Goal: Transaction & Acquisition: Subscribe to service/newsletter

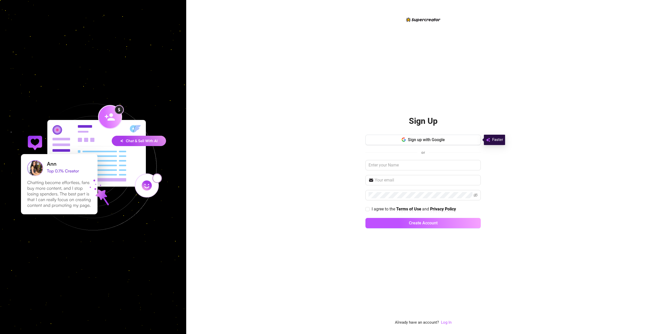
click at [554, 126] on div "Sign Up Sign up with Google or I agree to the Terms of Use and Privacy Policy C…" at bounding box center [423, 167] width 474 height 334
drag, startPoint x: 447, startPoint y: 321, endPoint x: 438, endPoint y: 298, distance: 25.0
click at [447, 321] on link "Log In" at bounding box center [446, 322] width 11 height 5
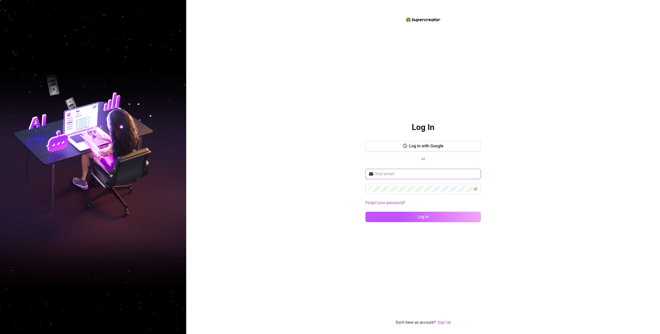
click at [402, 178] on span at bounding box center [422, 174] width 115 height 10
click at [405, 176] on input "text" at bounding box center [426, 174] width 103 height 6
click at [405, 174] on input "text" at bounding box center [426, 174] width 103 height 6
type input "[EMAIL_ADDRESS][DOMAIN_NAME]"
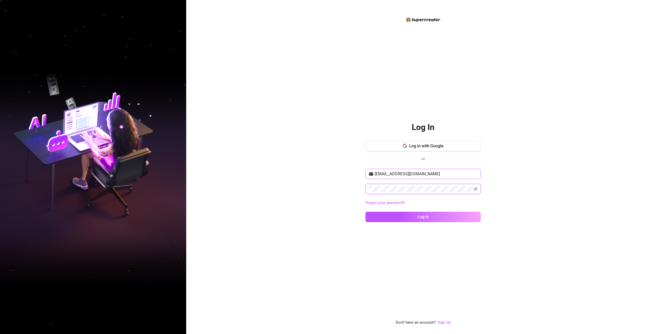
click at [365, 212] on button "Log in" at bounding box center [422, 217] width 115 height 10
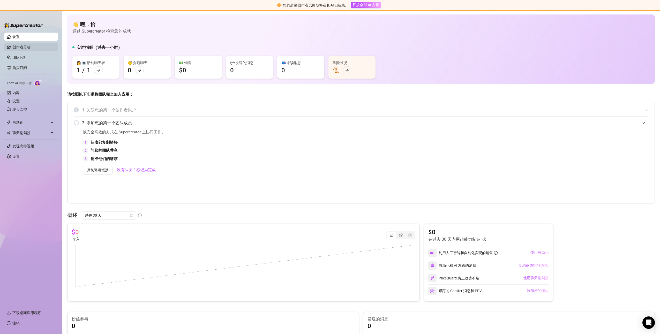
click at [23, 47] on link "创作者分析" at bounding box center [32, 47] width 41 height 8
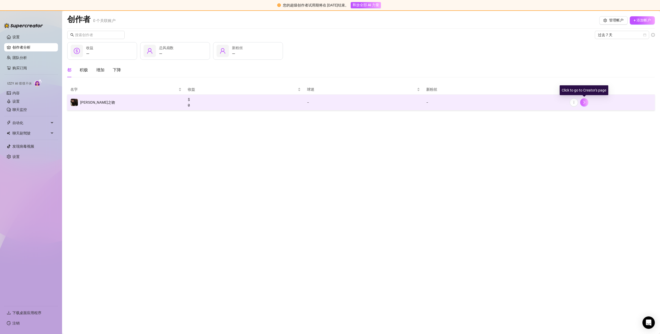
click at [587, 102] on button "button" at bounding box center [584, 102] width 8 height 8
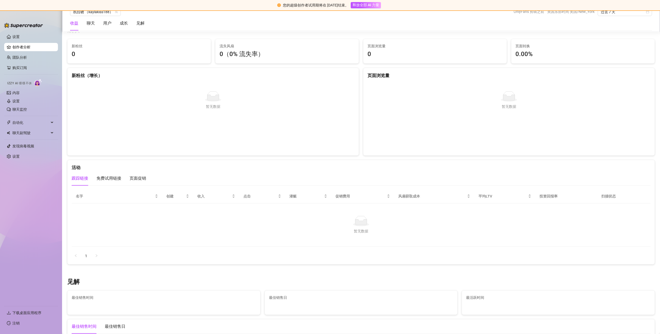
scroll to position [465, 0]
click at [18, 109] on link "聊天监控" at bounding box center [19, 109] width 14 height 4
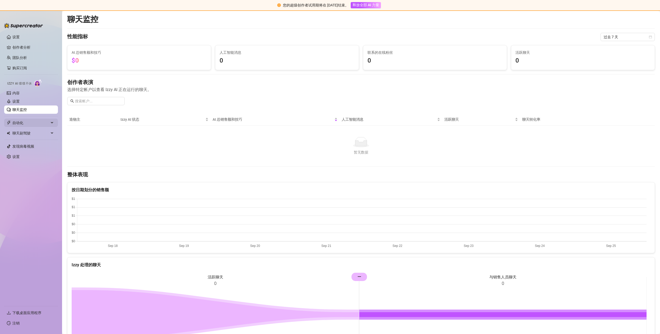
click at [18, 123] on span "自动化" at bounding box center [30, 123] width 37 height 8
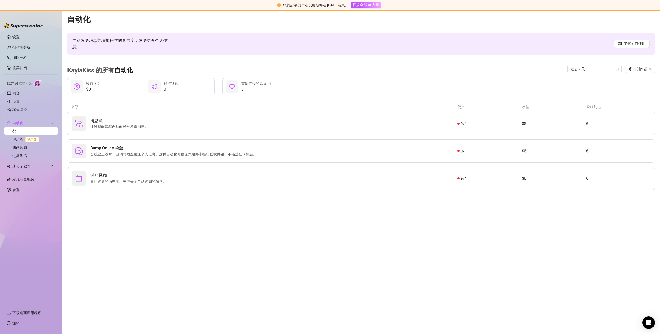
click at [117, 228] on main "自动化 自动发送消息并增加粉丝的参与度，发送更多个人信息。 了解如何使用 KaylaKiss 的所有 自动化 过去 7 天 所有创作者 $0 收益 0 粉丝到…" at bounding box center [361, 172] width 598 height 323
click at [127, 125] on span "通过智能流程自动向粉丝发送消息。" at bounding box center [120, 127] width 60 height 6
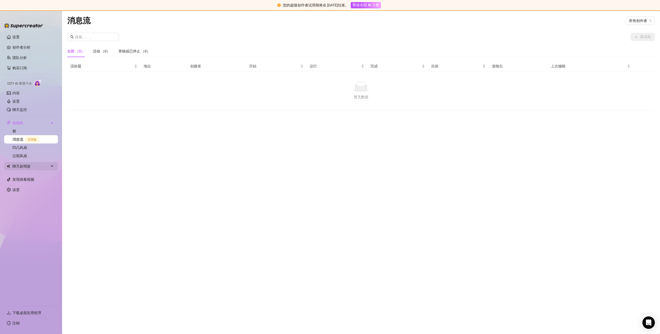
click at [30, 167] on span "聊天副驾驶" at bounding box center [30, 166] width 37 height 8
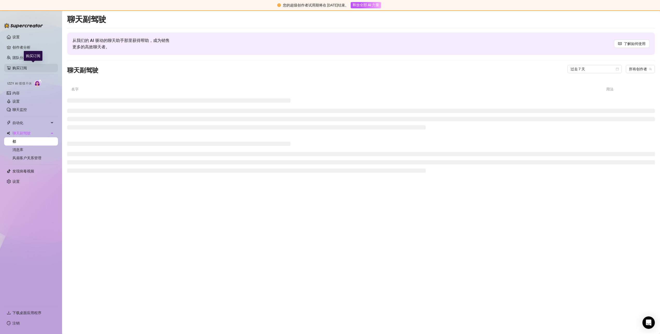
click at [25, 67] on link "购买订阅" at bounding box center [32, 68] width 41 height 8
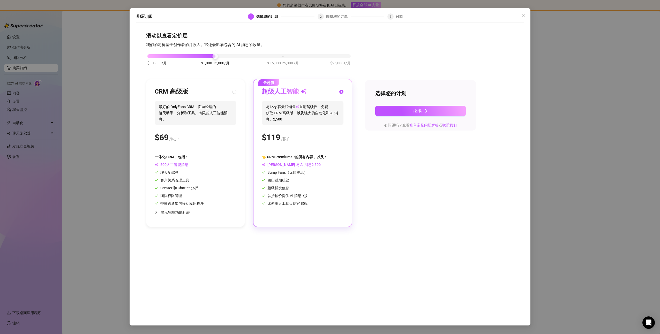
click at [97, 90] on div "升级订阅 1 选择您的计划 2 调整您的订单 3 付款 滑动以查看定价层 我们的定价基于创作者的月收入。它还会影响包含的 AI 消息的数量。 $0-1,000…" at bounding box center [330, 167] width 660 height 334
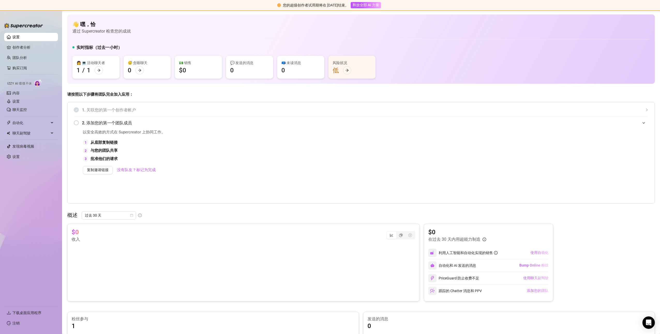
click at [75, 122] on div "2. 添加您的第一个团队成员" at bounding box center [361, 123] width 574 height 13
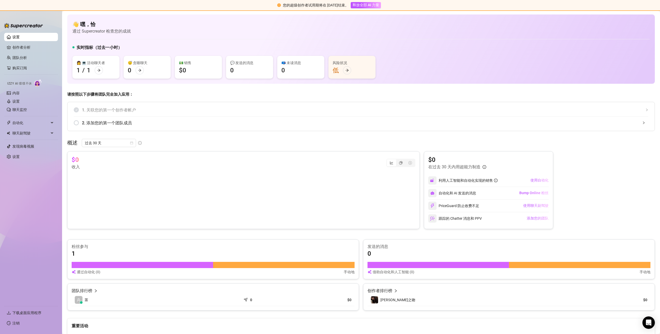
click at [75, 123] on div "2. 添加您的第一个团队成员" at bounding box center [361, 123] width 574 height 13
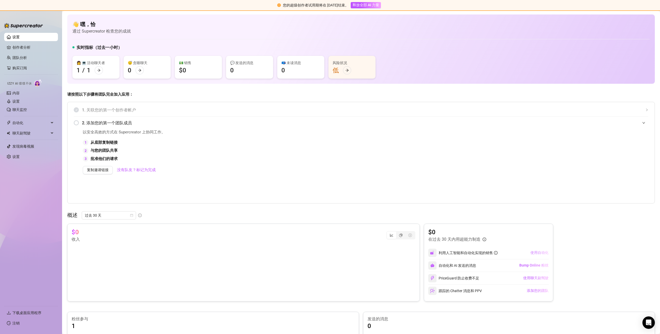
click at [537, 252] on span "使用自动化" at bounding box center [539, 252] width 18 height 5
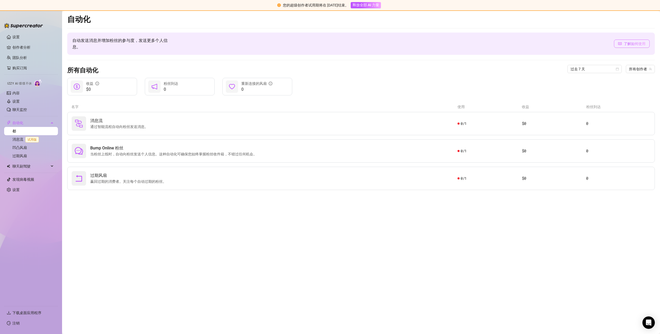
click at [630, 45] on span "了解如何使用" at bounding box center [634, 44] width 22 height 6
click at [27, 59] on link "团队分析" at bounding box center [19, 58] width 14 height 4
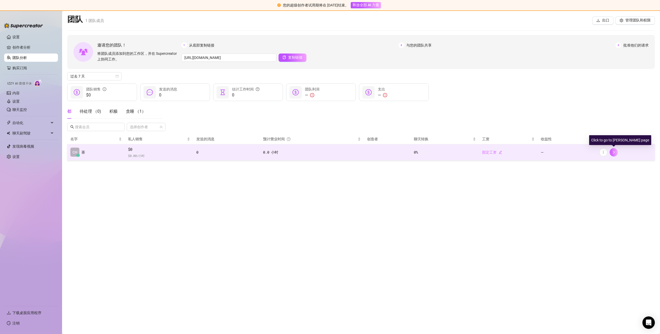
click at [613, 151] on icon "右" at bounding box center [614, 152] width 4 height 4
